Goal: Transaction & Acquisition: Purchase product/service

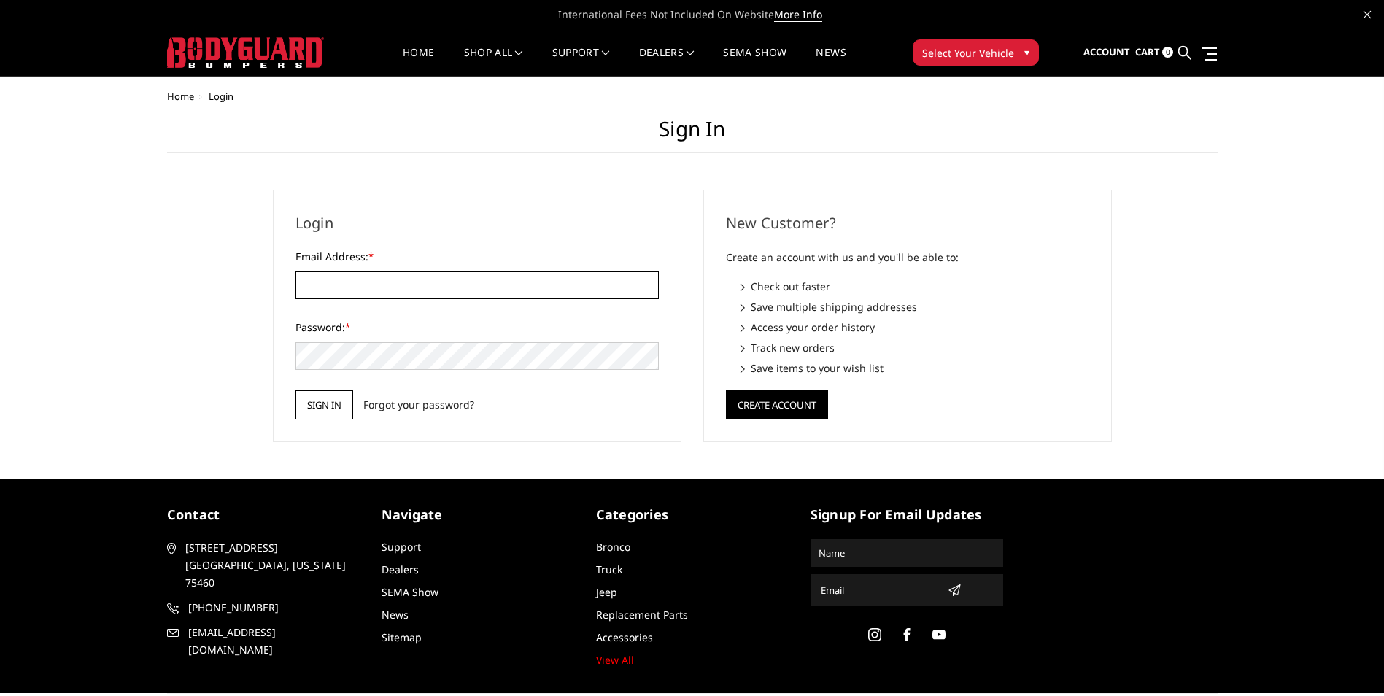
type input "[EMAIL_ADDRESS][DOMAIN_NAME]"
click at [327, 406] on input "Sign in" at bounding box center [325, 404] width 58 height 29
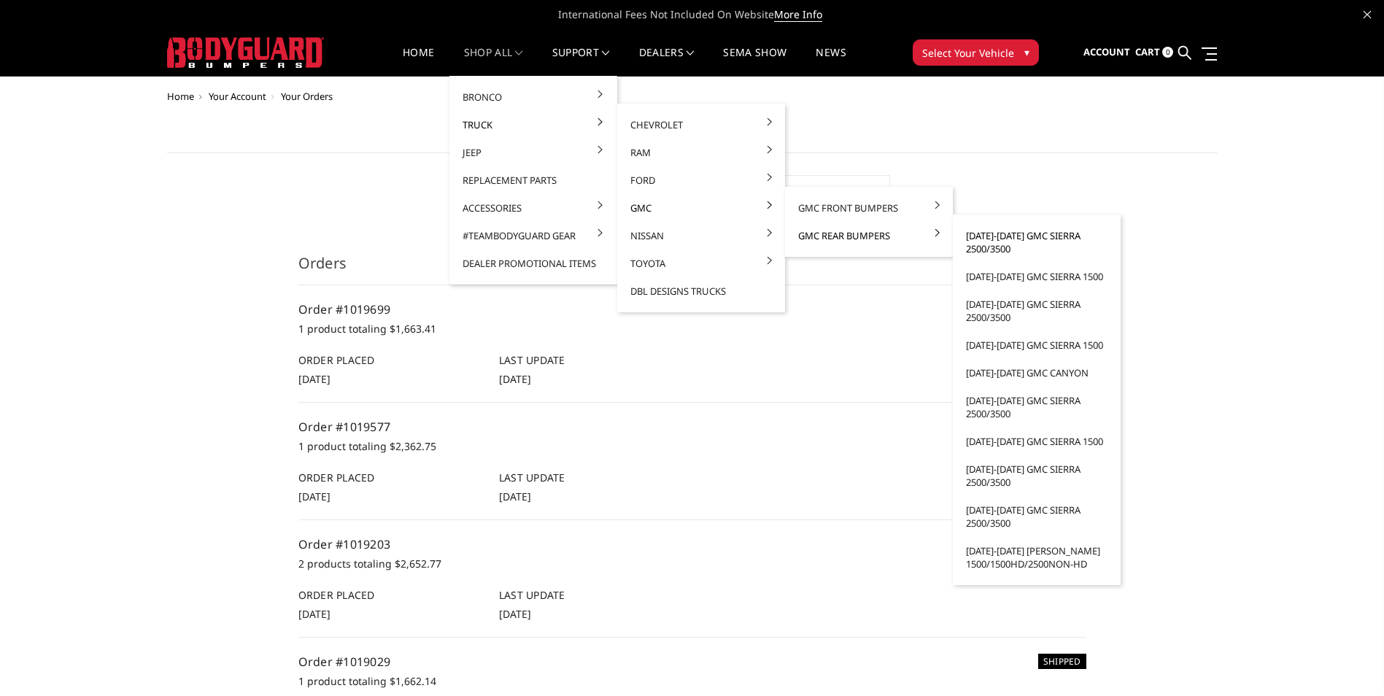
click at [1043, 237] on link "[DATE]-[DATE] GMC Sierra 2500/3500" at bounding box center [1037, 242] width 156 height 41
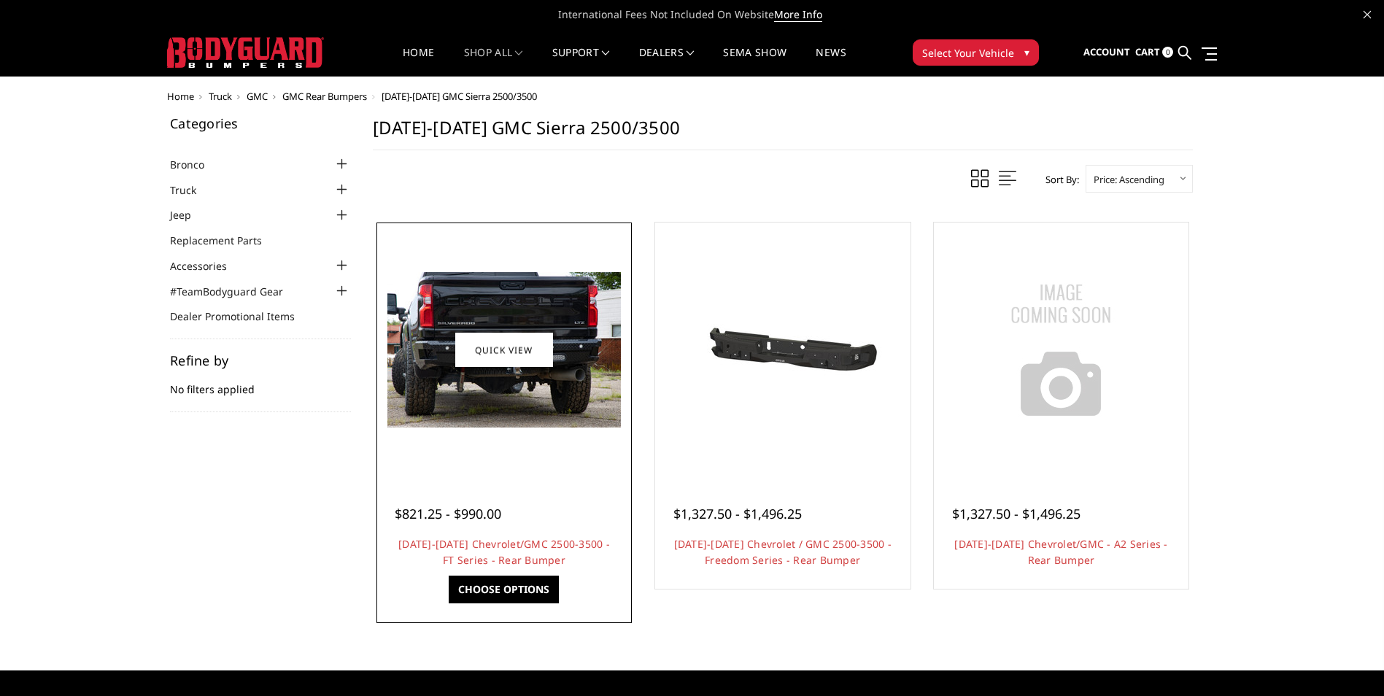
click at [487, 402] on img at bounding box center [504, 349] width 234 height 155
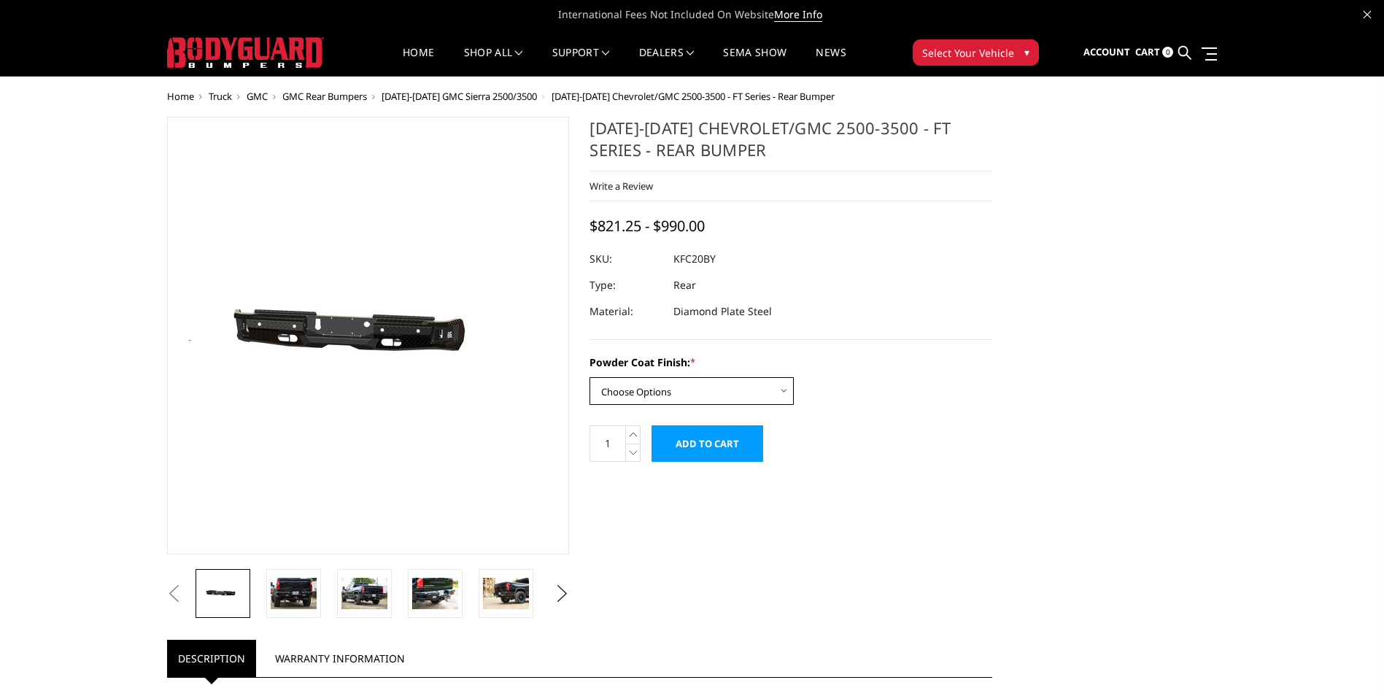
click at [733, 390] on select "Choose Options Bare Metal Gloss Black Powder Coat Textured Black Powder Coat" at bounding box center [692, 391] width 204 height 28
select select "3418"
click at [590, 377] on select "Choose Options Bare Metal Gloss Black Powder Coat Textured Black Powder Coat" at bounding box center [692, 391] width 204 height 28
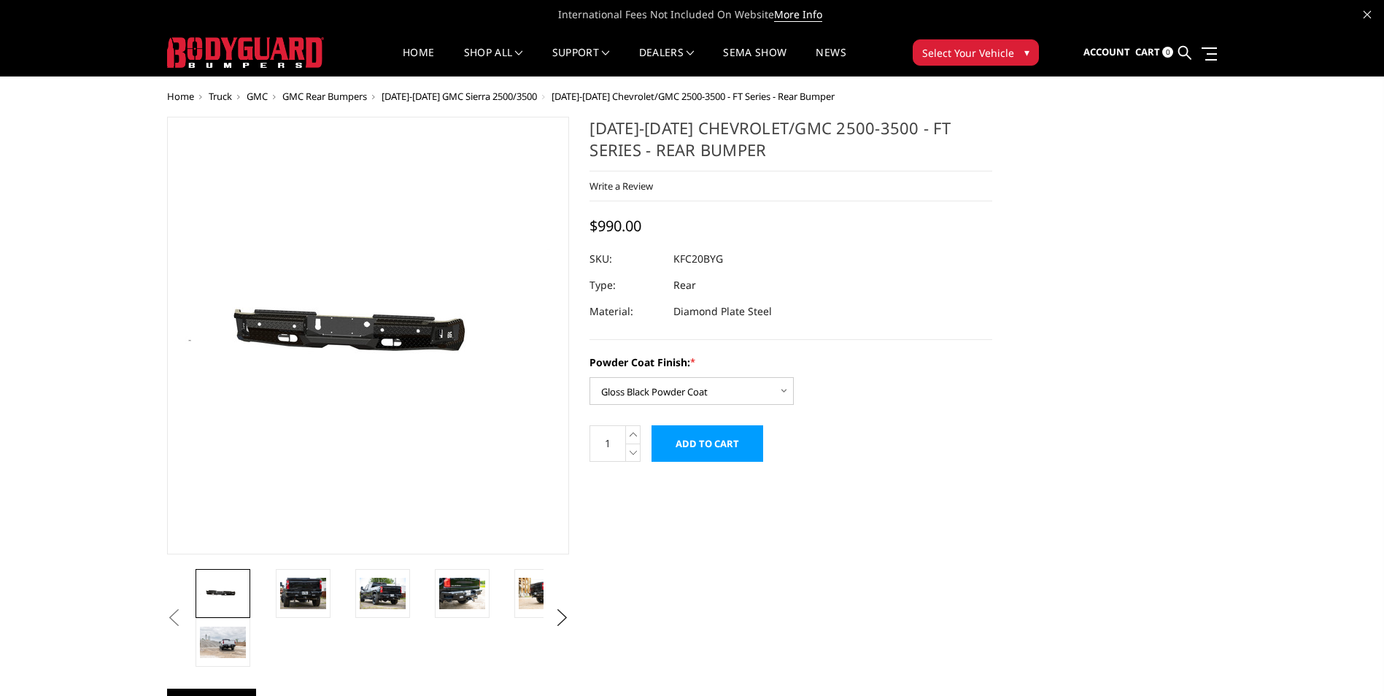
click at [684, 447] on input "Add to Cart" at bounding box center [708, 443] width 112 height 36
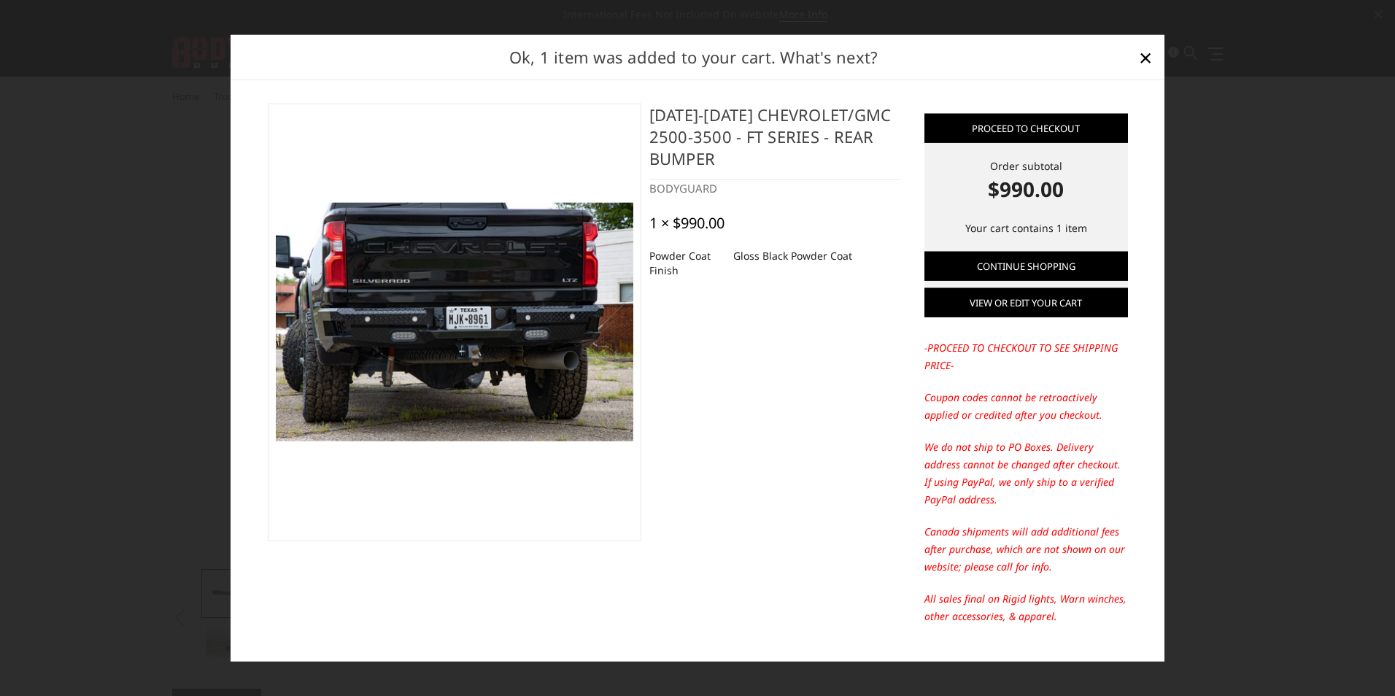
click at [1048, 306] on link "View or edit your cart" at bounding box center [1027, 302] width 204 height 29
